Goal: Find specific page/section: Find specific page/section

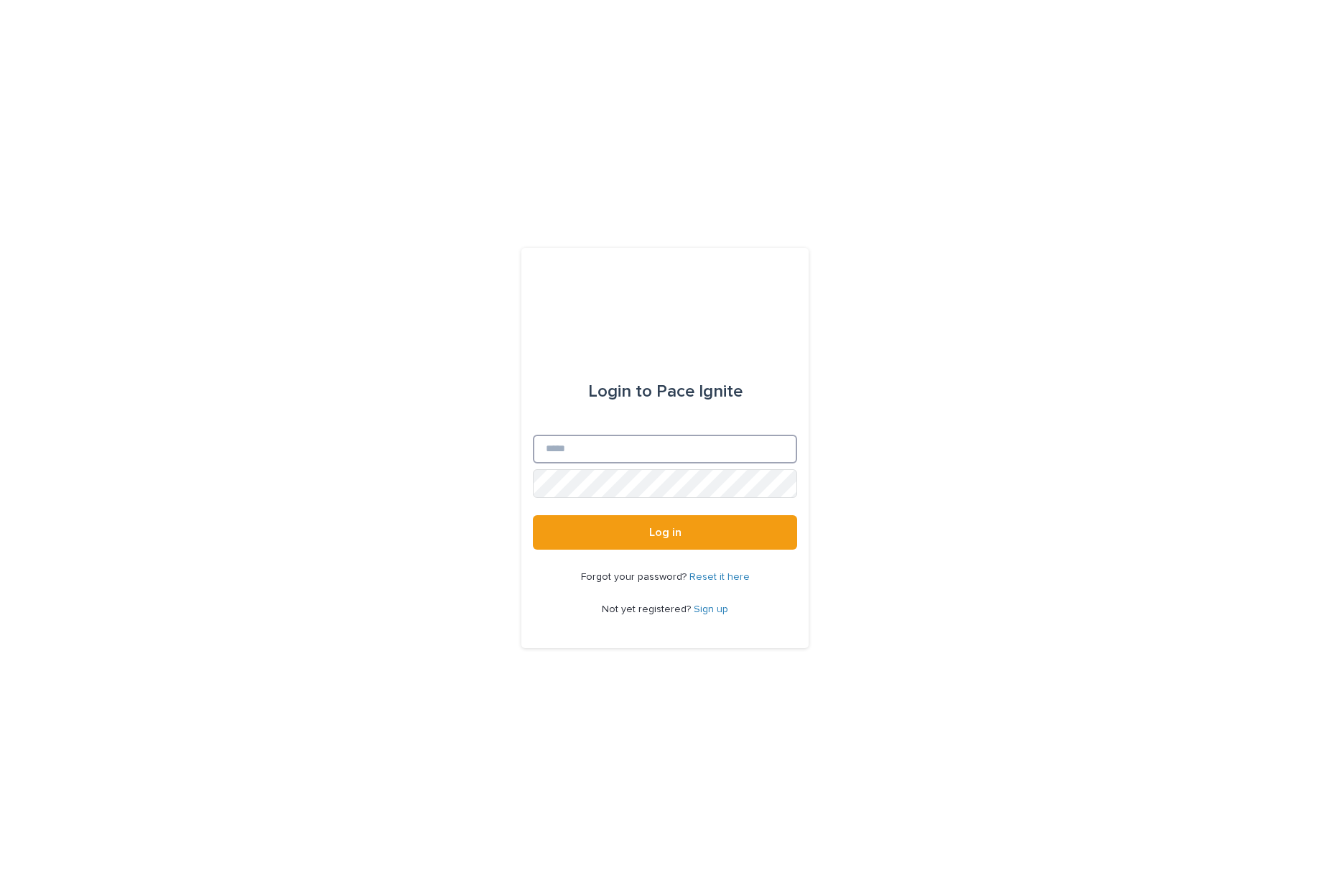
type input "**********"
click at [612, 530] on button "Log in" at bounding box center [665, 532] width 265 height 34
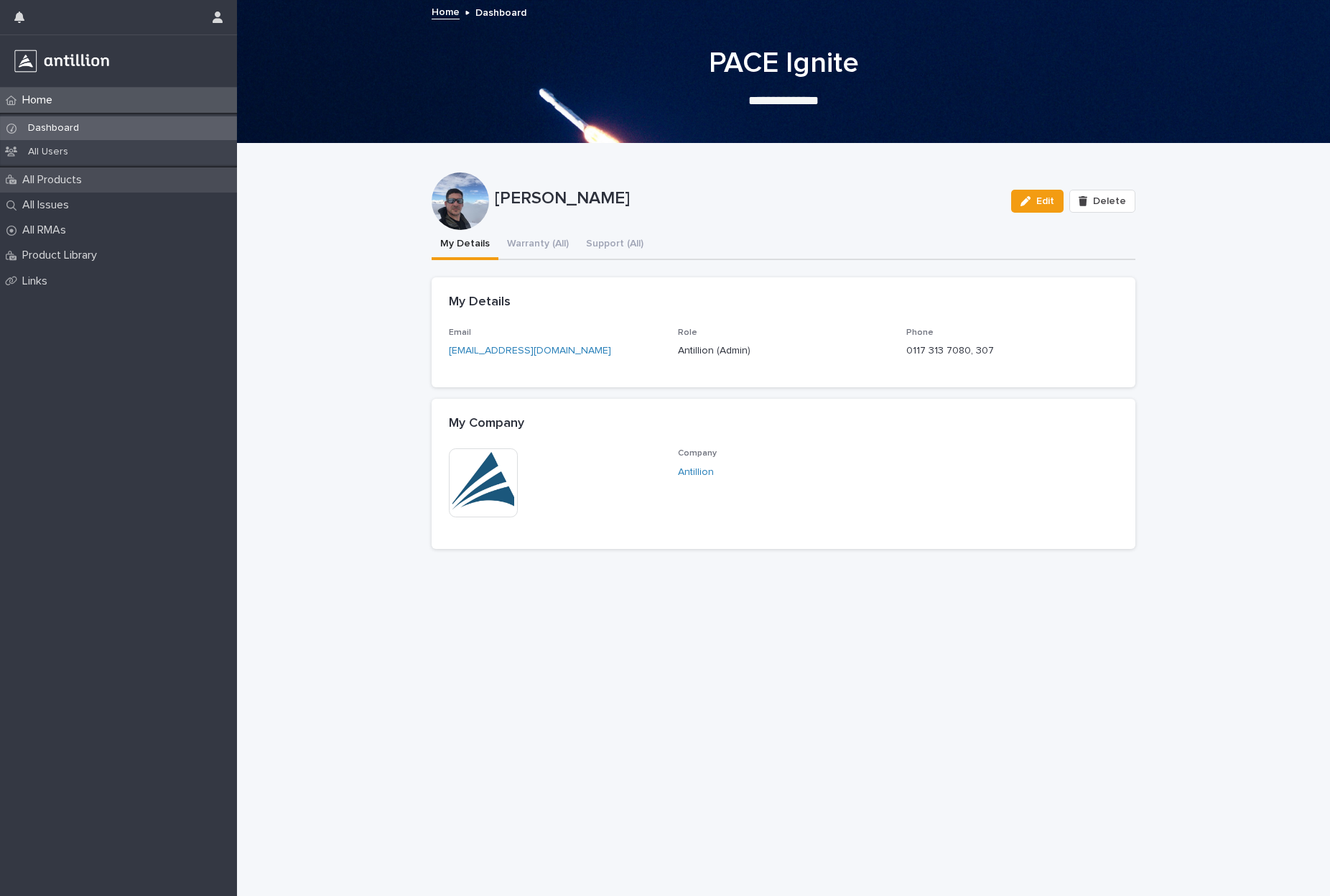
click at [70, 177] on p "All Products" at bounding box center [55, 179] width 77 height 13
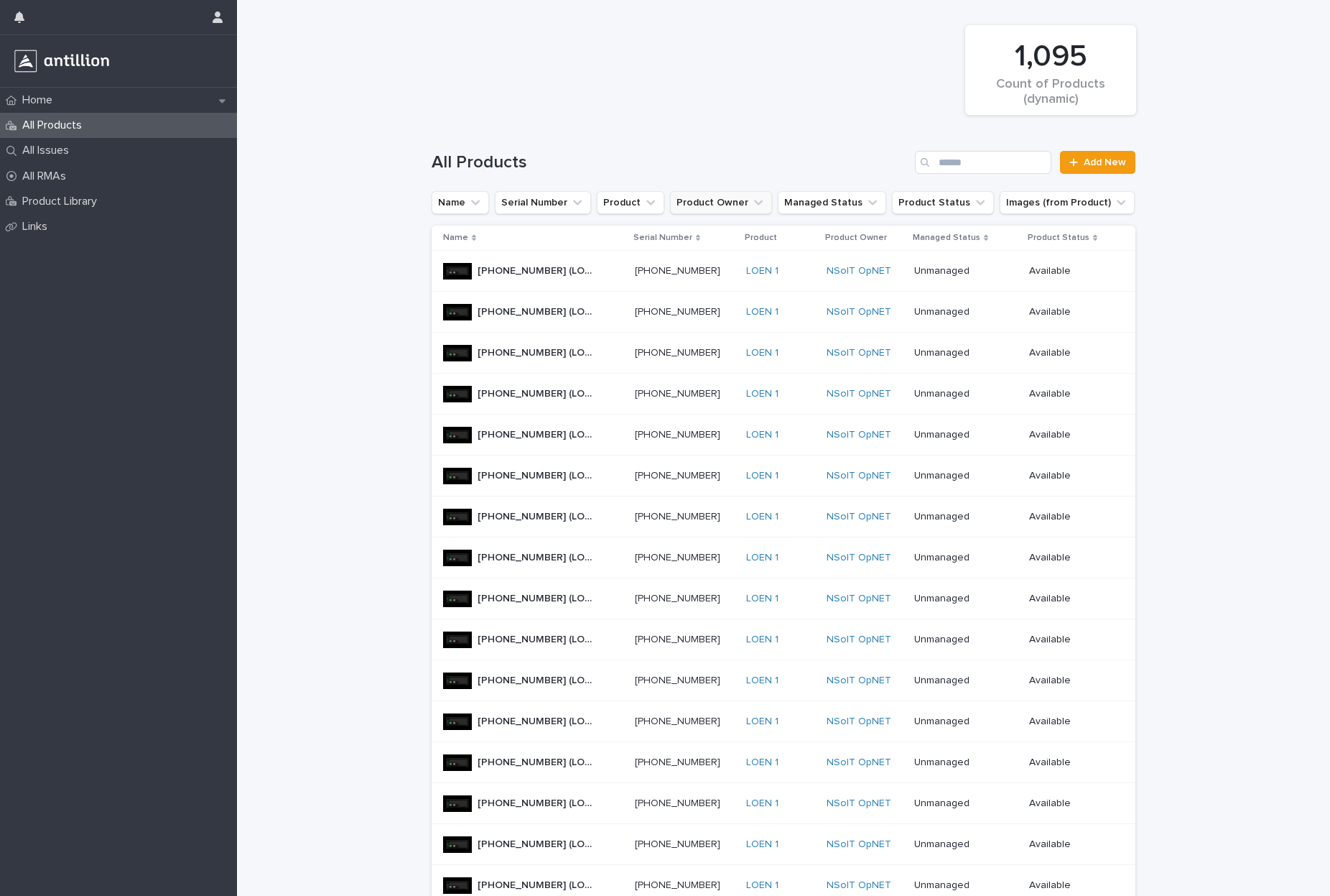
click at [754, 202] on icon "Product Owner" at bounding box center [759, 203] width 9 height 5
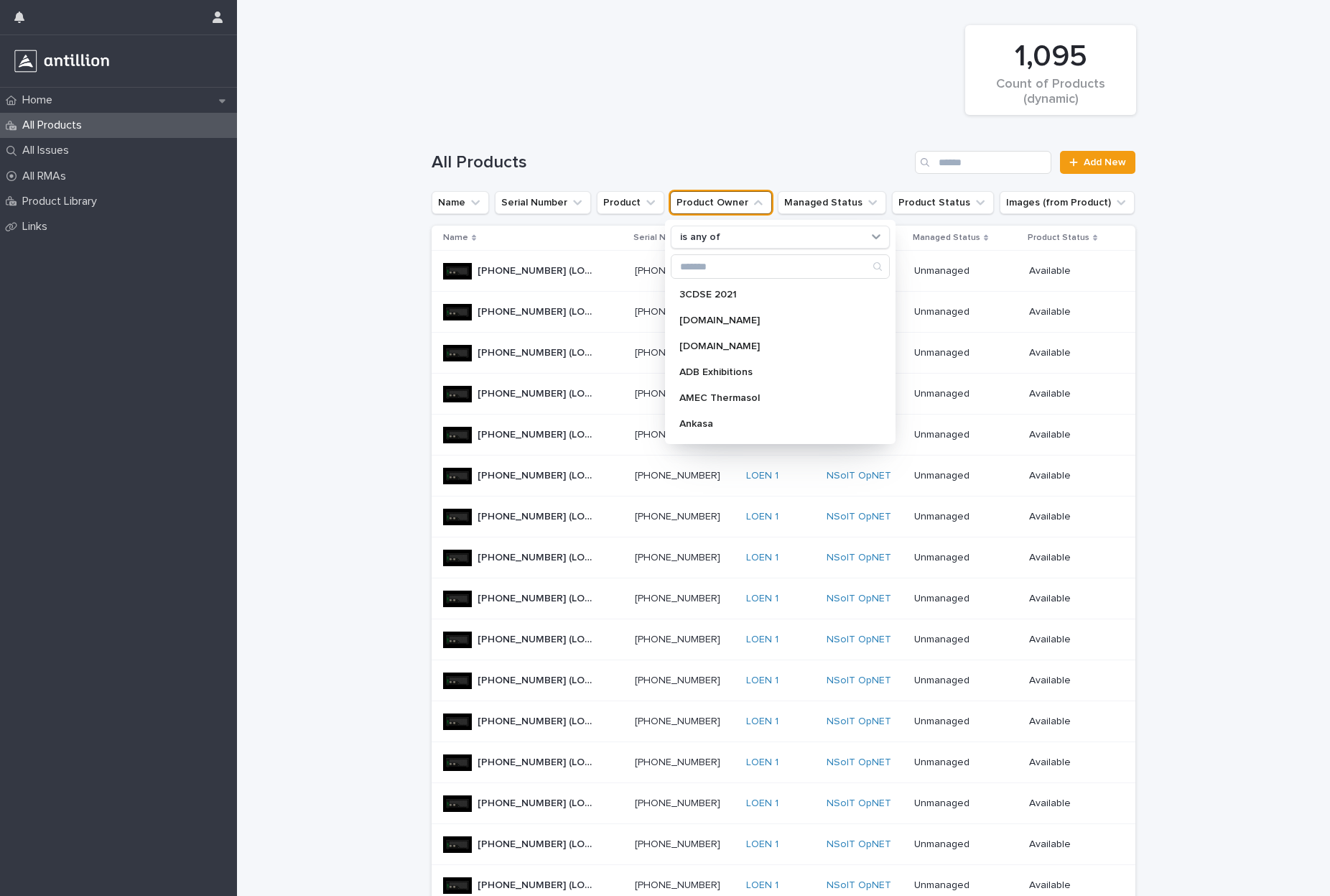
click at [752, 202] on icon "Product Owner" at bounding box center [759, 203] width 14 height 14
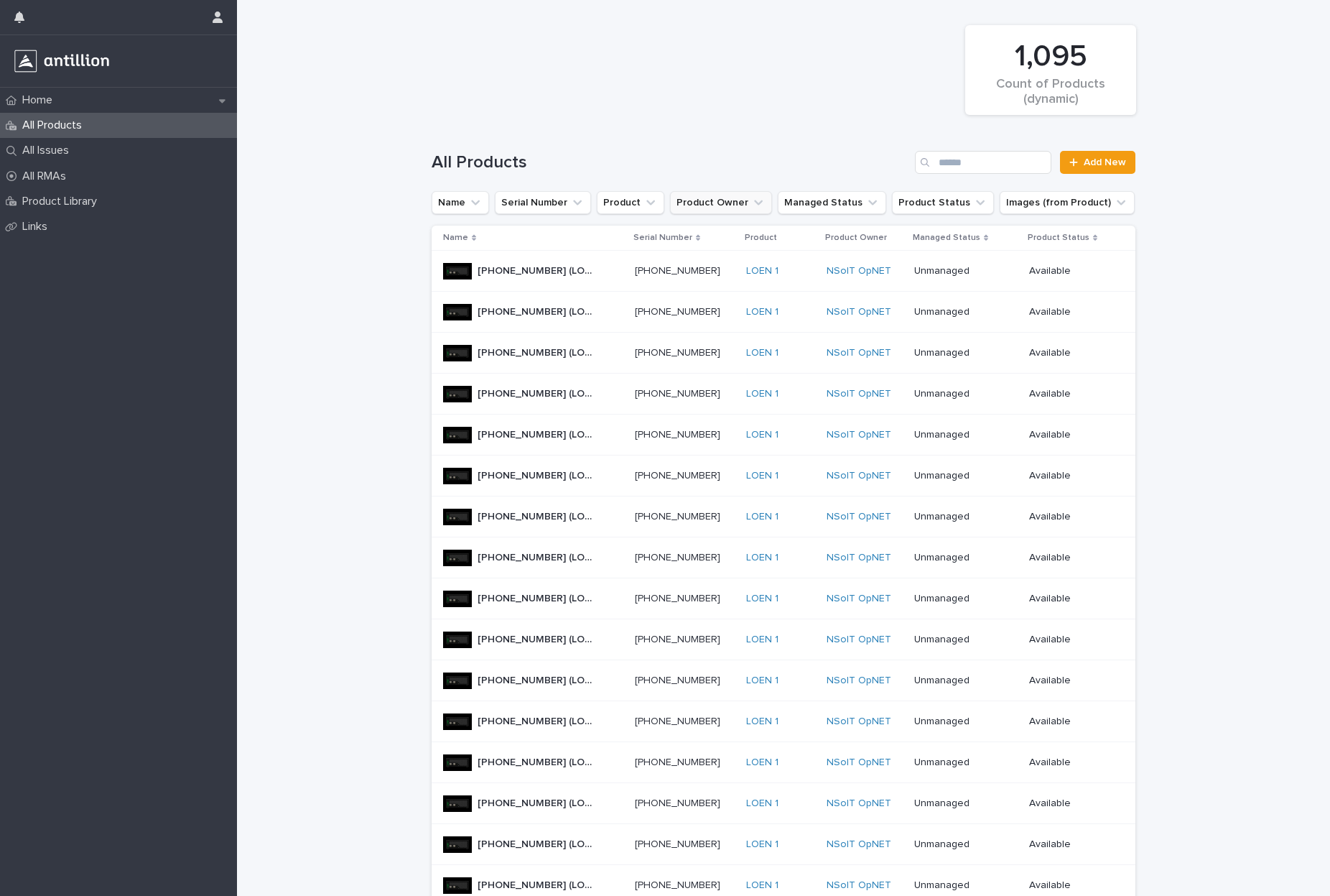
click at [752, 202] on icon "Product Owner" at bounding box center [759, 203] width 14 height 14
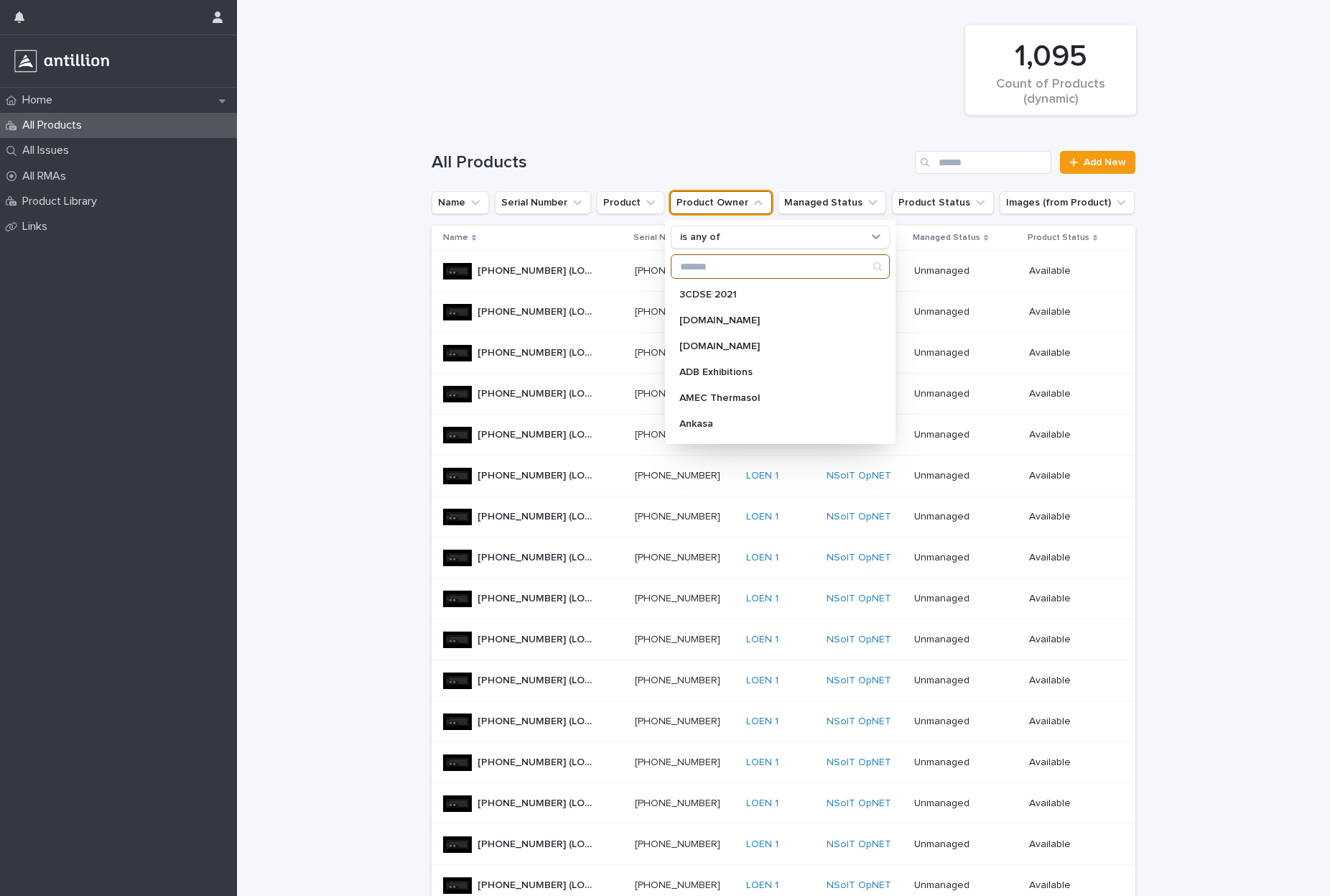
click at [710, 258] on input "Search" at bounding box center [780, 266] width 218 height 23
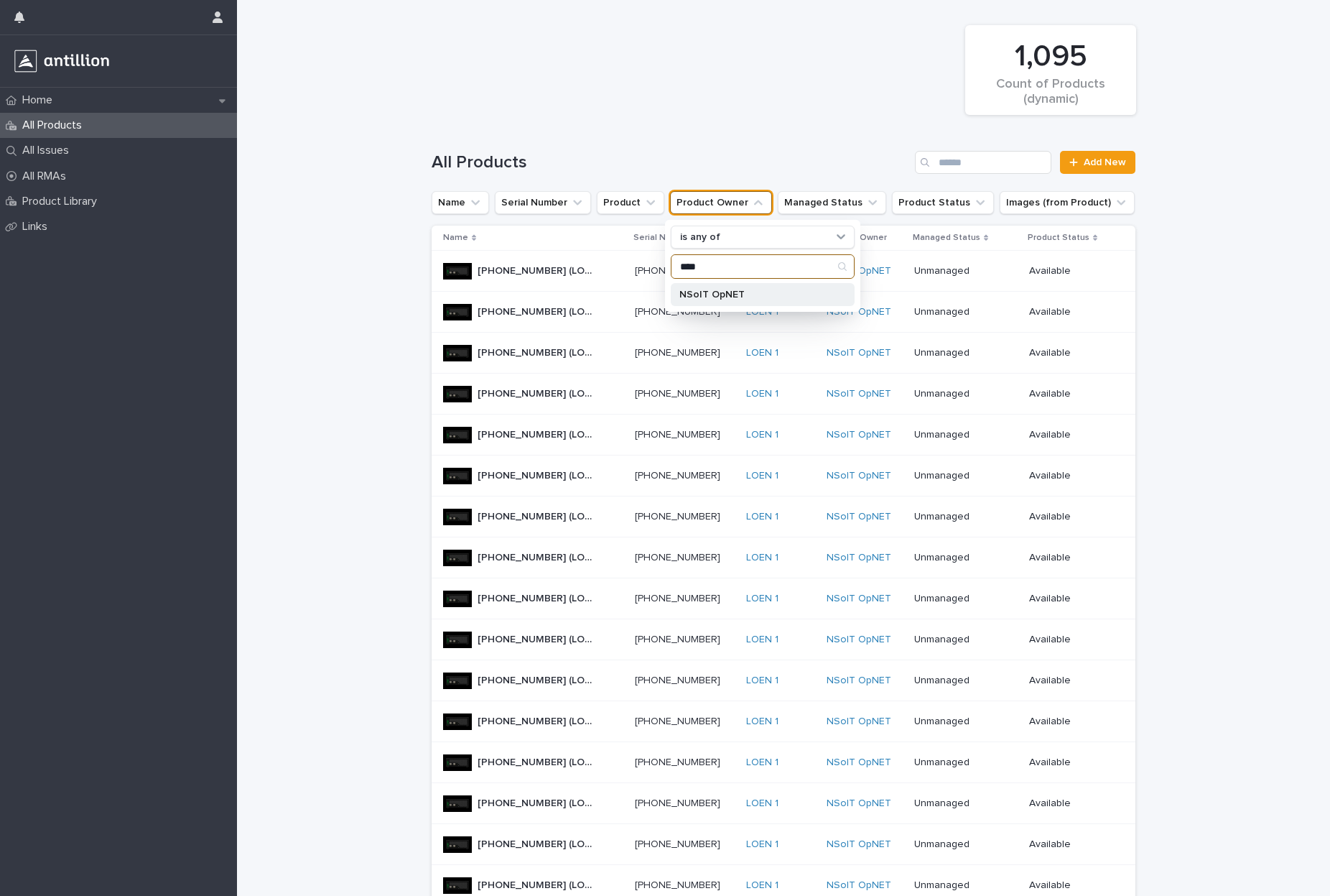
type input "****"
click at [714, 291] on p "NSoIT OpNET" at bounding box center [756, 294] width 152 height 10
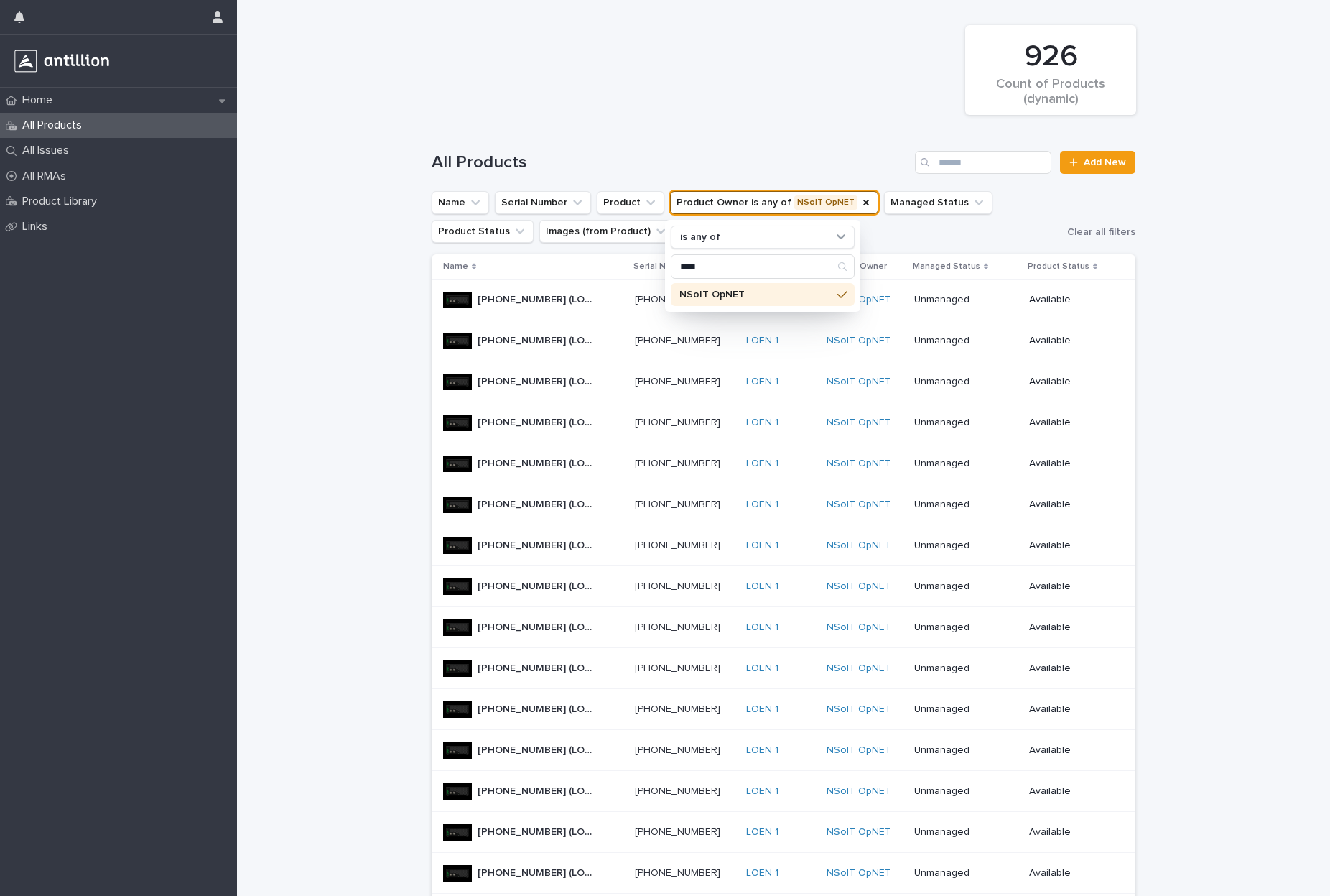
click at [324, 239] on div "Loading... Saving… Loading... Saving… 926 Count of Products (dynamic) All Produ…" at bounding box center [783, 814] width 1093 height 1630
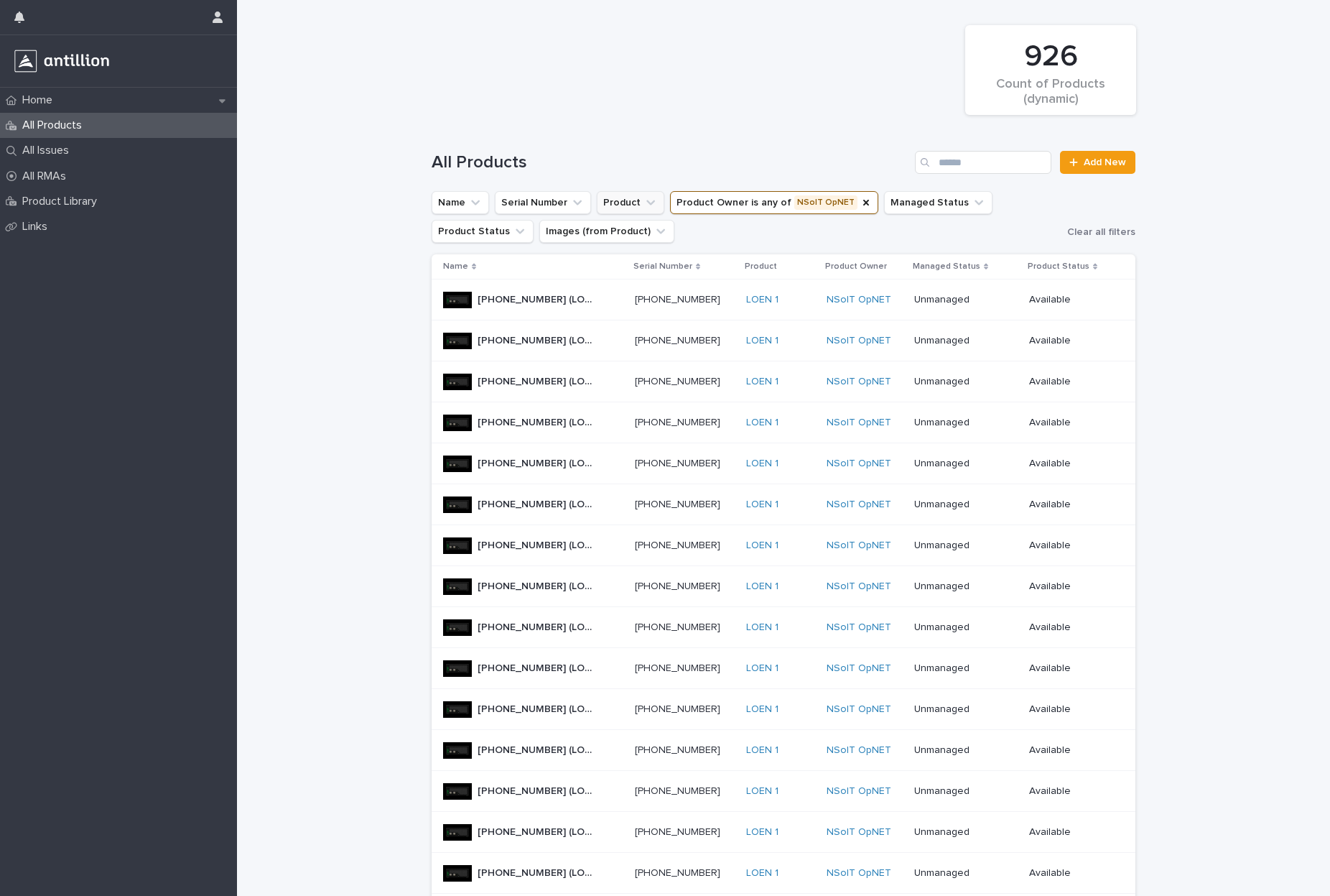
click at [644, 196] on icon "Product" at bounding box center [651, 203] width 14 height 14
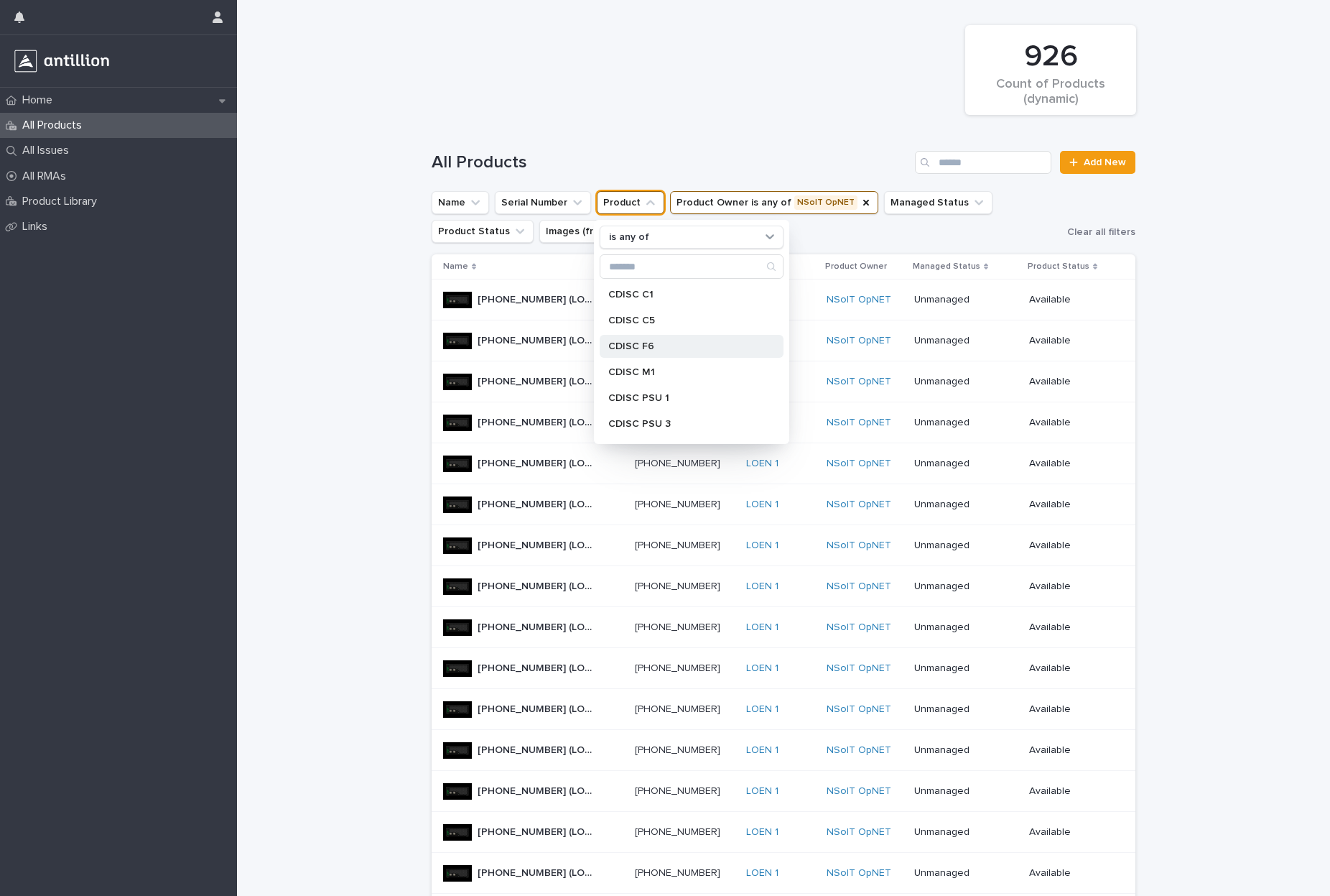
click at [622, 344] on p "CDISC F6" at bounding box center [684, 345] width 152 height 10
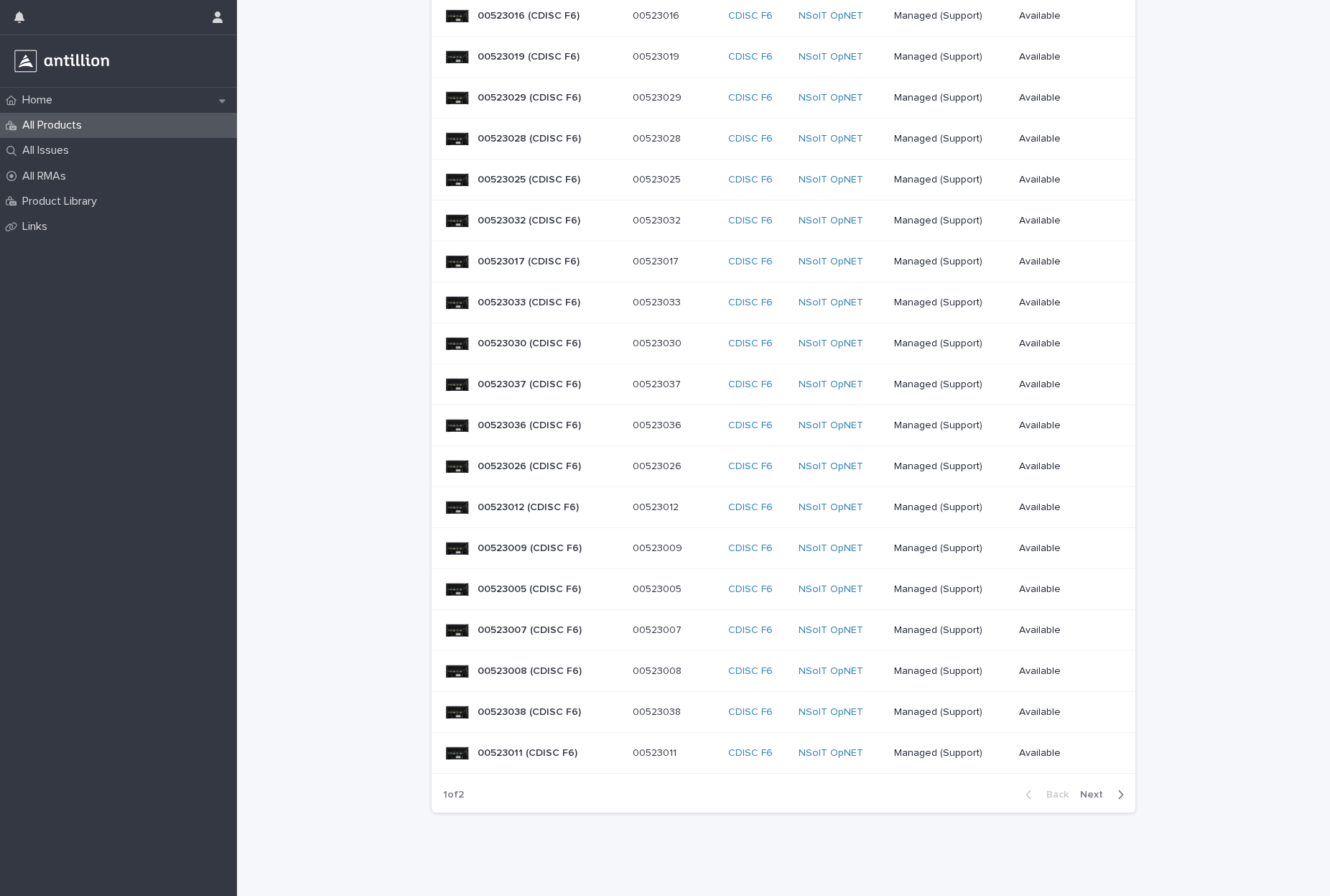
scroll to position [735, 0]
click at [1100, 794] on span "Next" at bounding box center [1096, 794] width 31 height 10
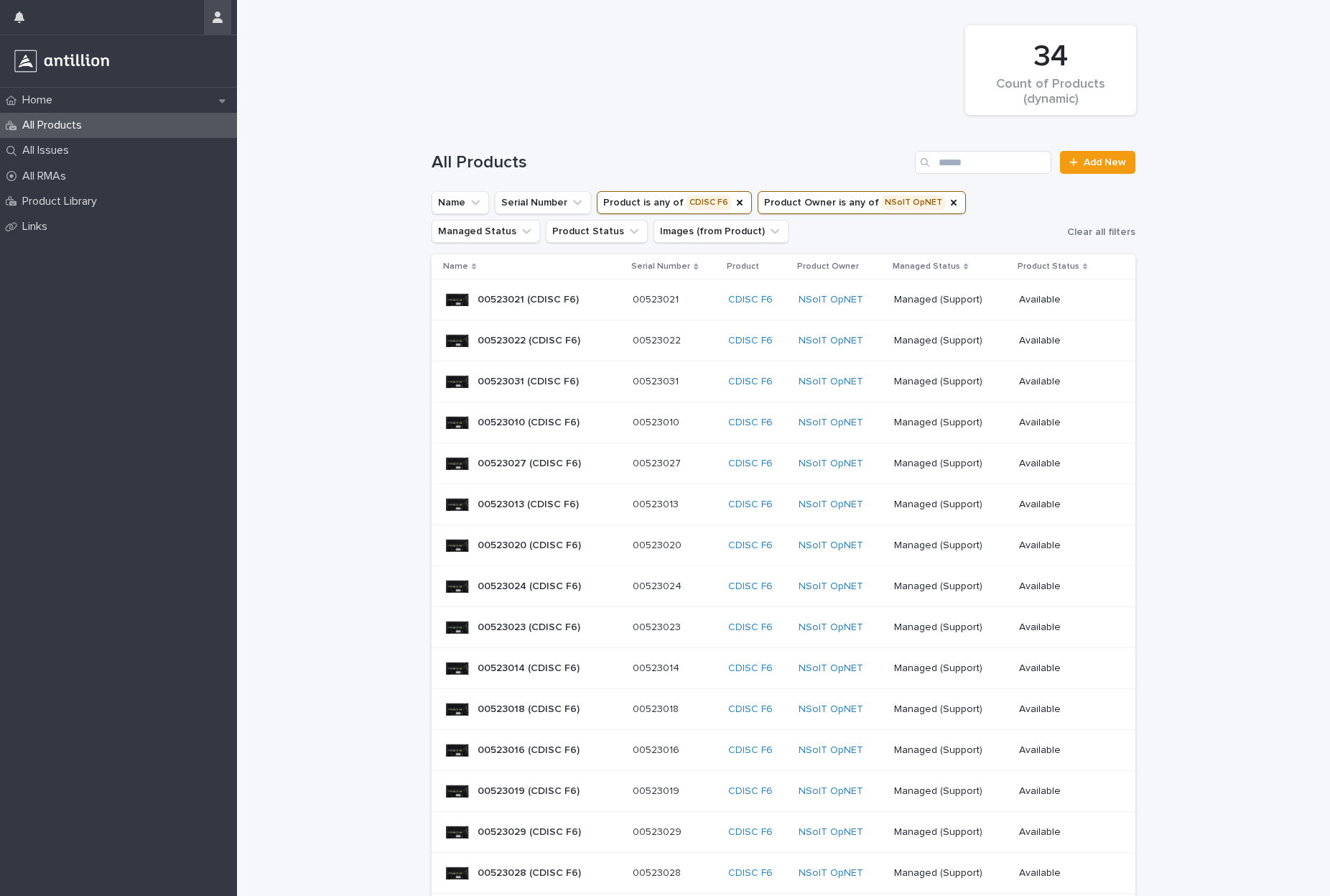
click at [225, 16] on button "button" at bounding box center [217, 17] width 27 height 34
click at [150, 63] on p "Log Out" at bounding box center [176, 60] width 91 height 24
